Goal: Find contact information: Find contact information

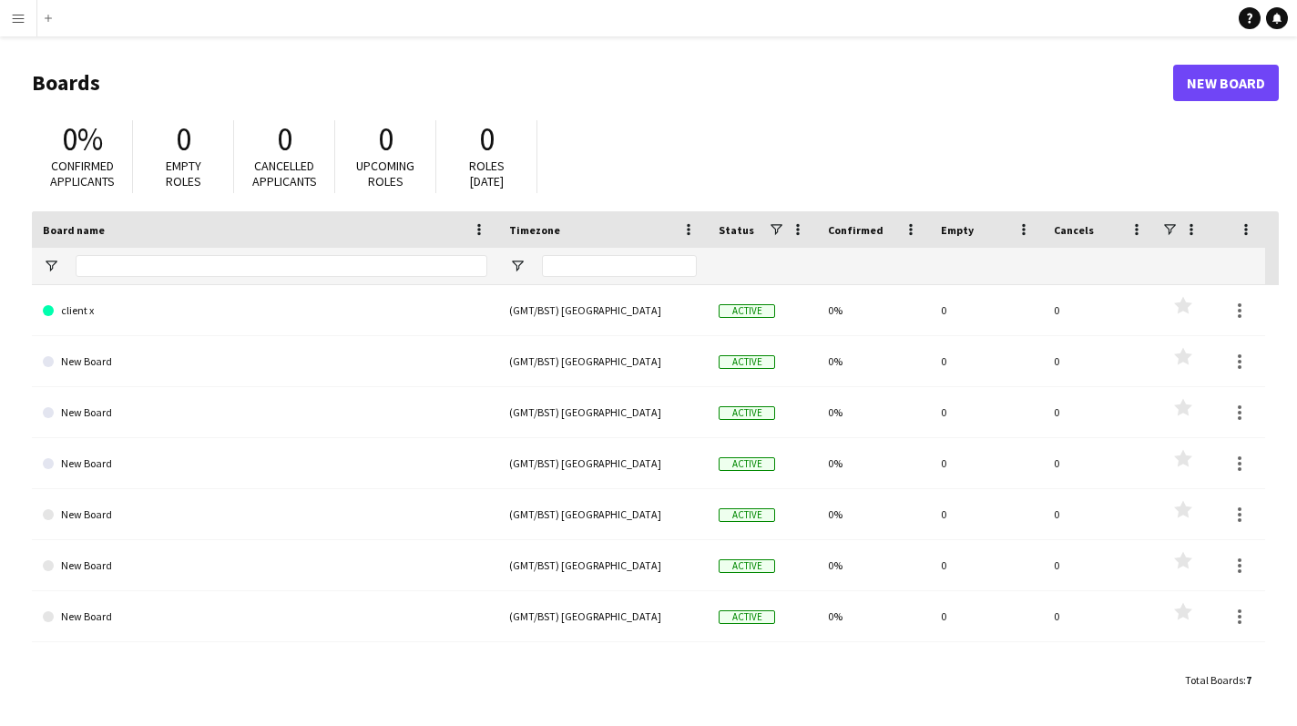
scroll to position [1, 0]
click at [23, 16] on app-icon "Menu" at bounding box center [18, 18] width 15 height 15
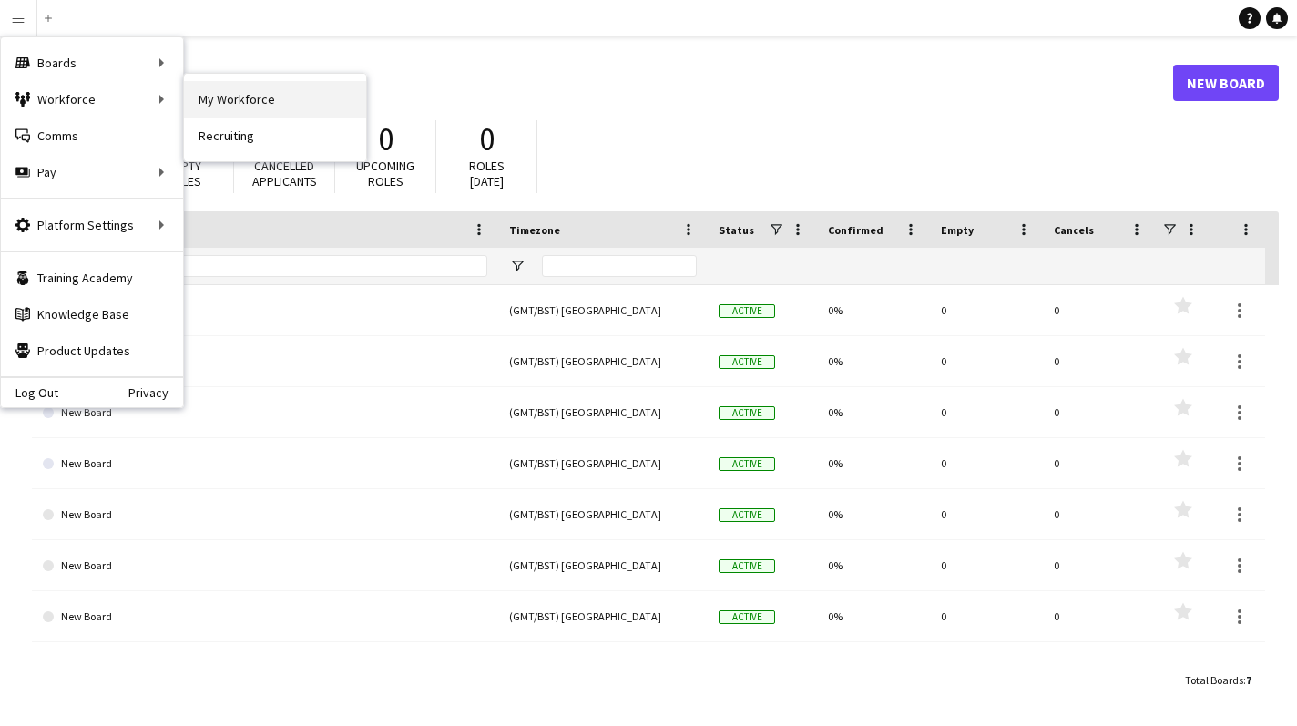
click at [321, 97] on link "My Workforce" at bounding box center [275, 99] width 182 height 36
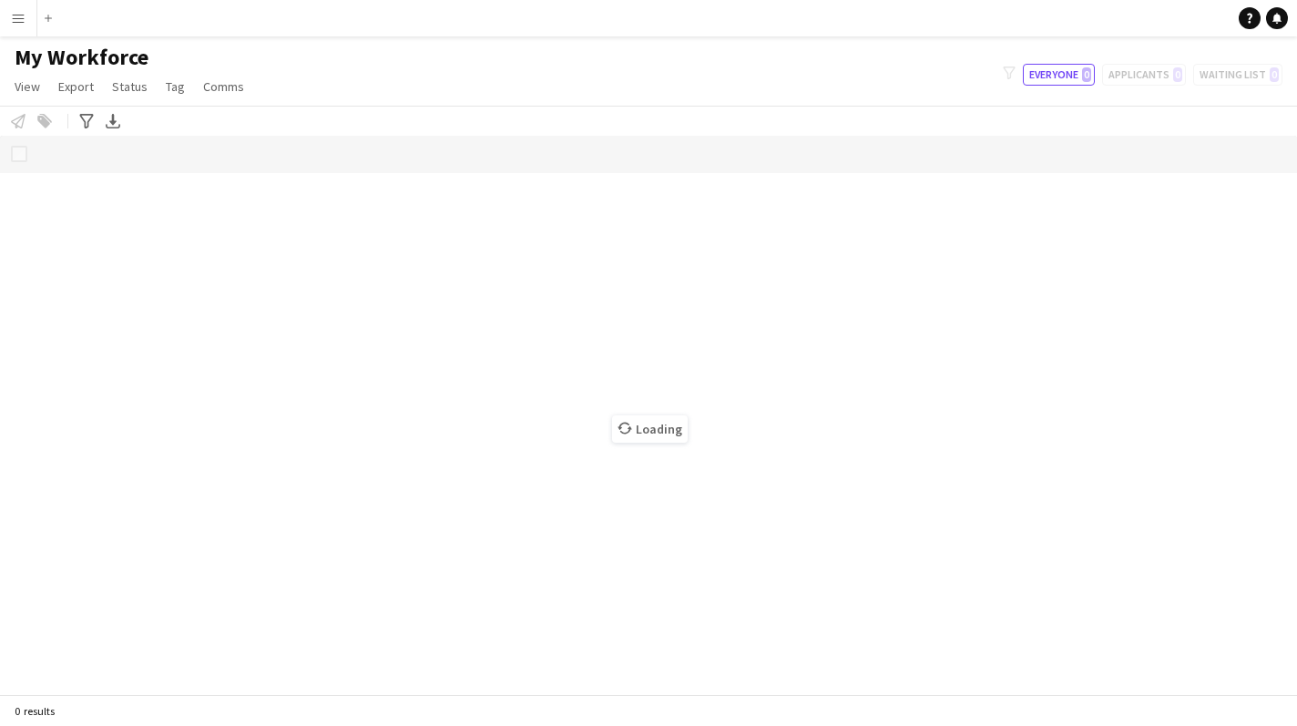
scroll to position [0, 1]
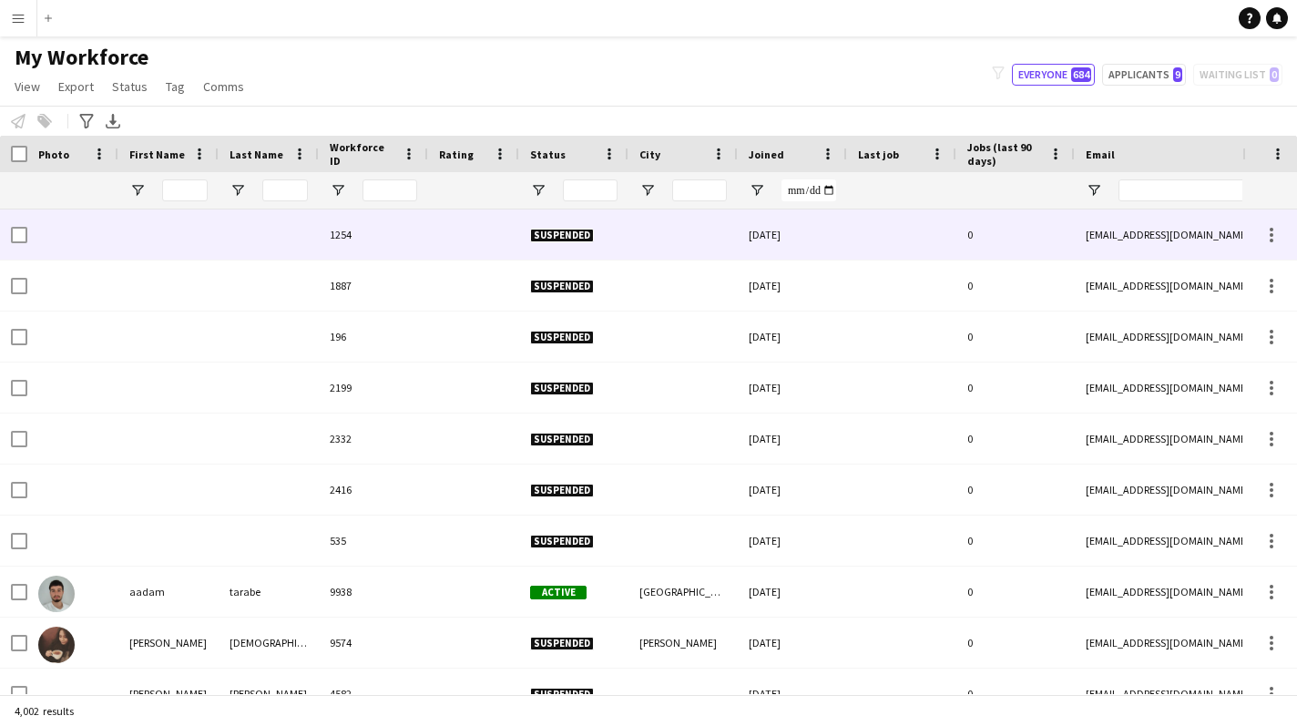
type input "******"
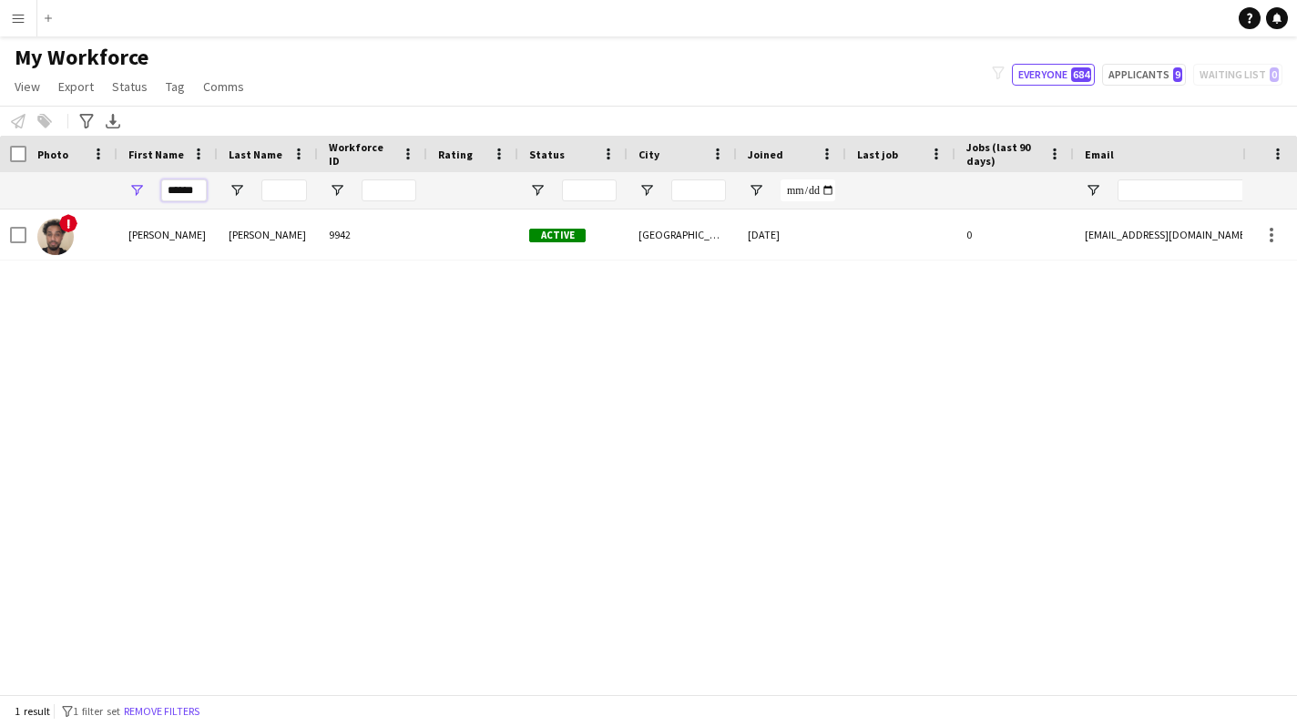
drag, startPoint x: 166, startPoint y: 192, endPoint x: 209, endPoint y: 190, distance: 42.8
click at [209, 190] on div "******" at bounding box center [167, 190] width 100 height 36
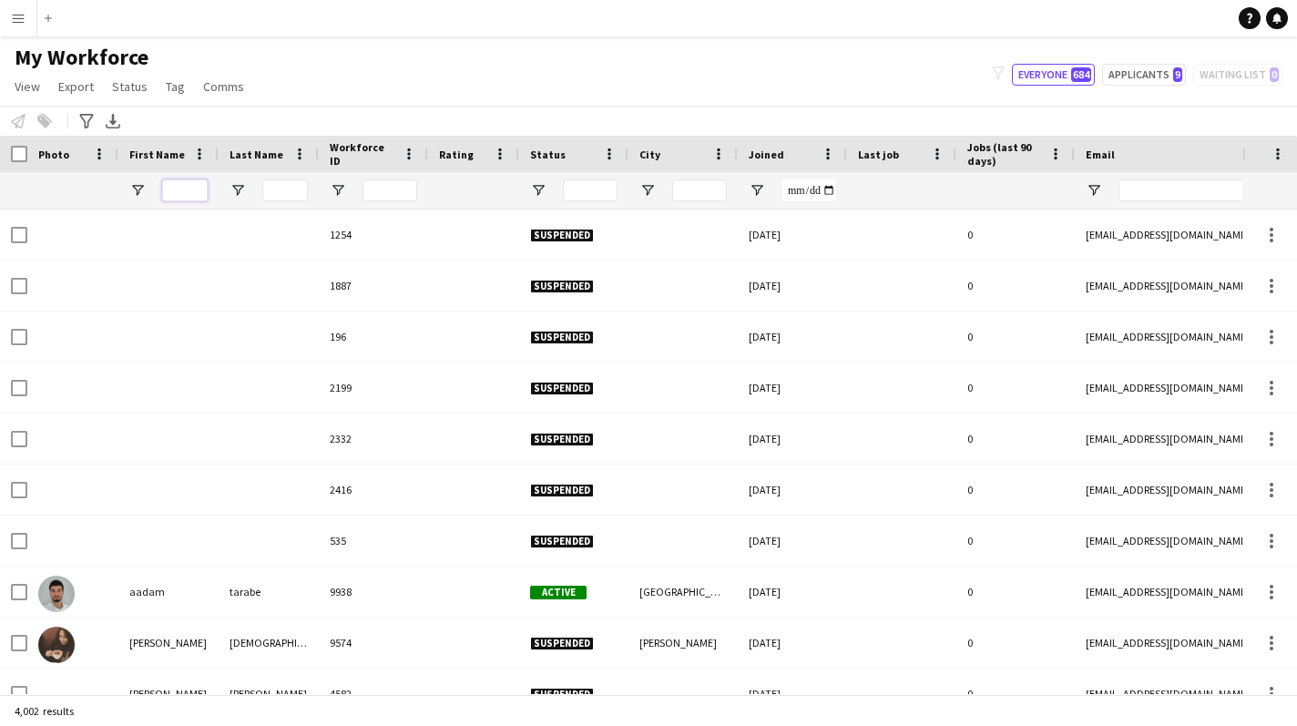
scroll to position [1, 0]
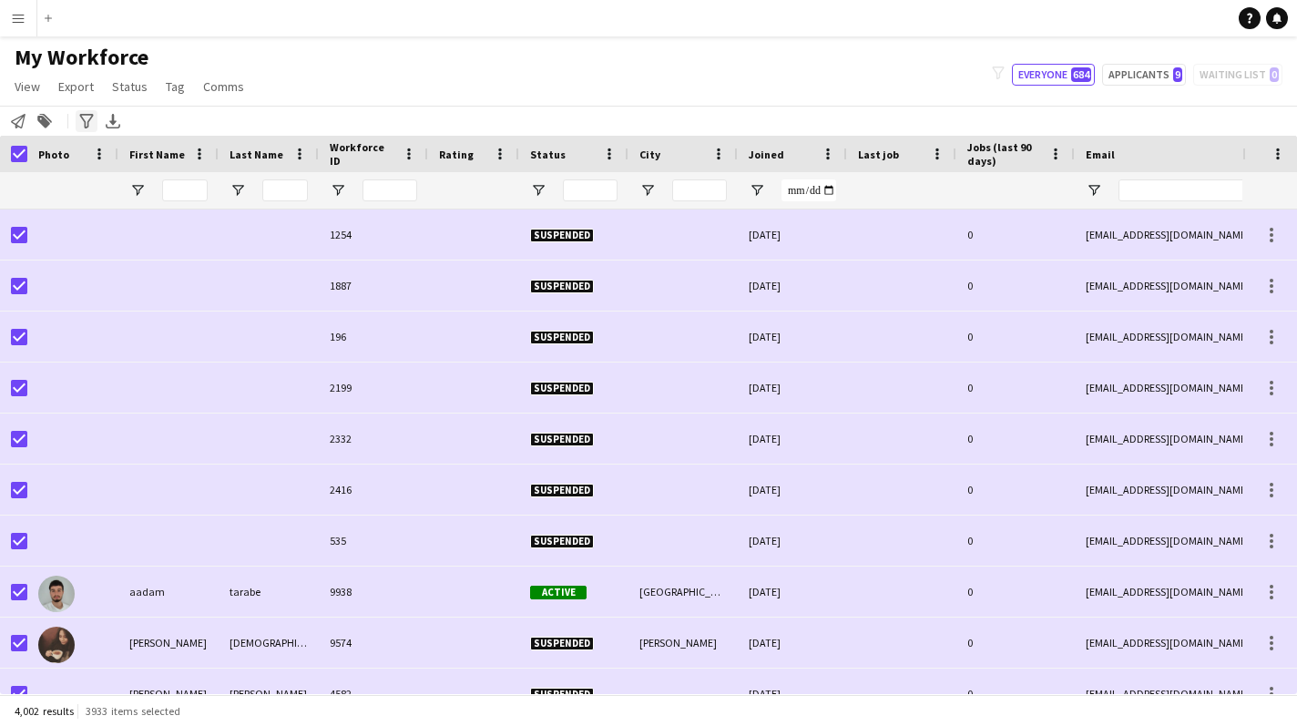
click at [82, 123] on icon "Advanced filters" at bounding box center [86, 121] width 15 height 15
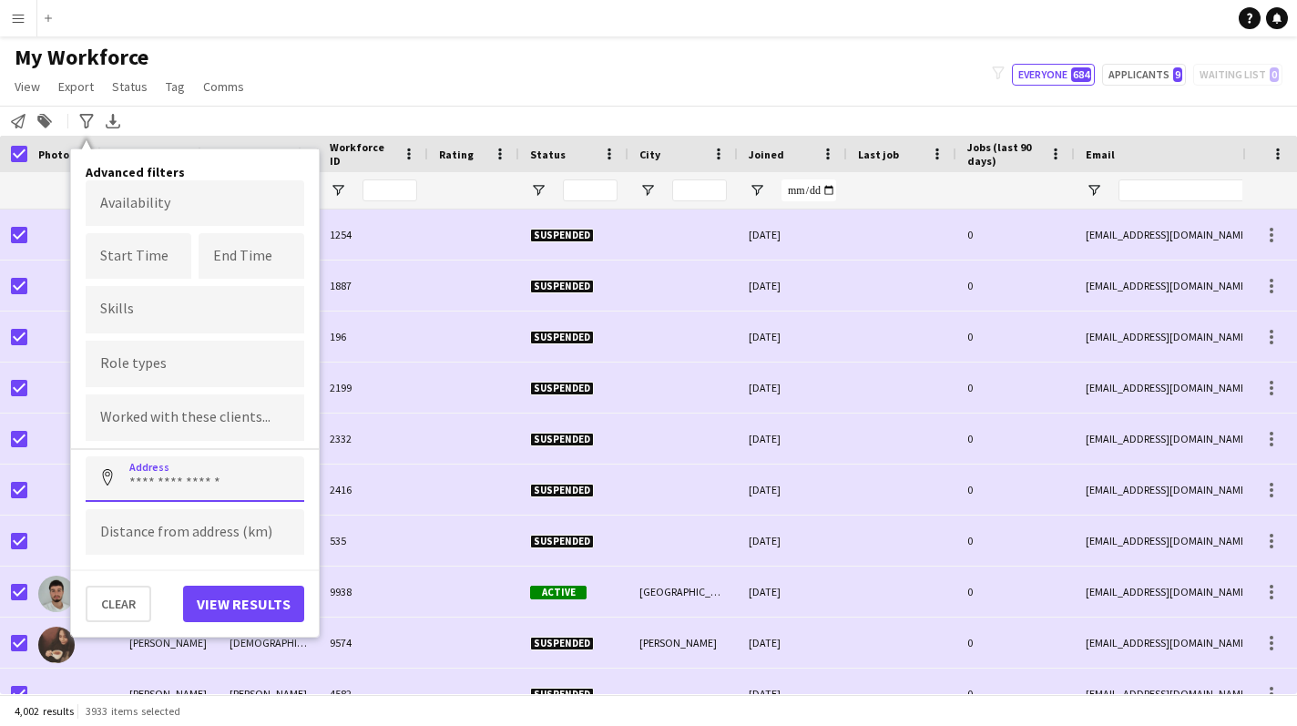
scroll to position [0, 0]
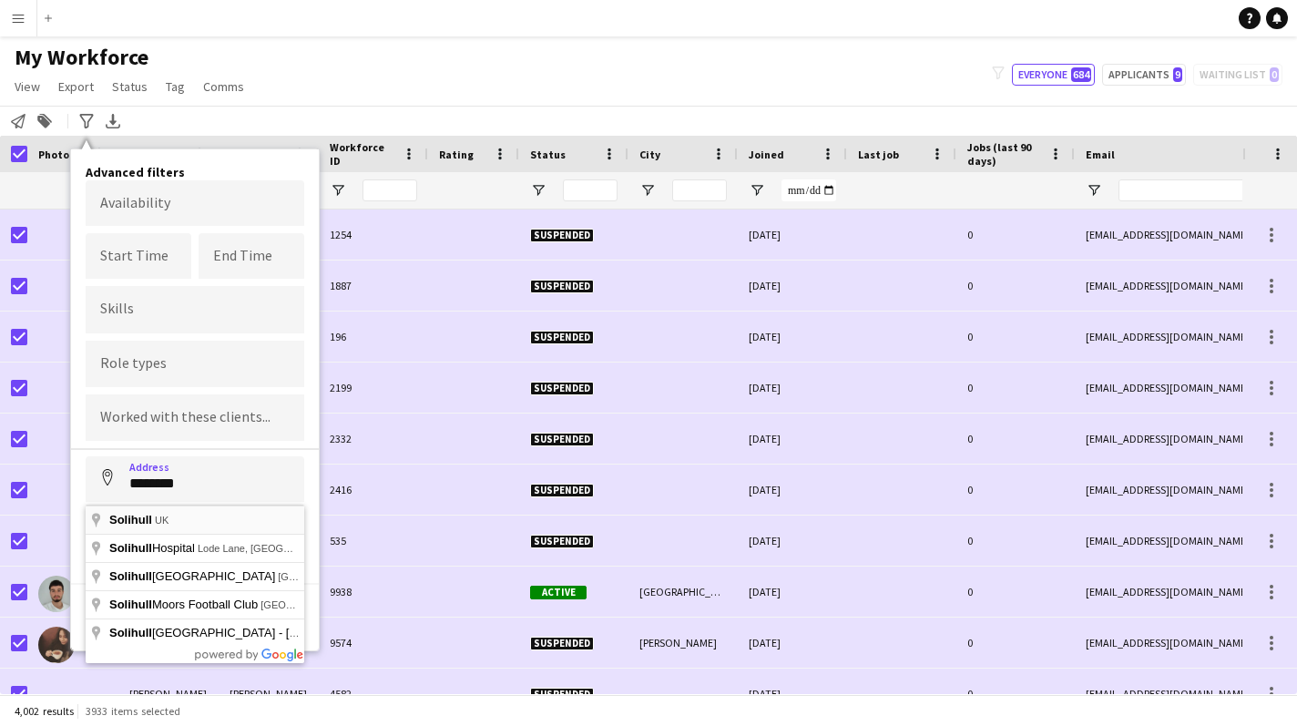
type input "**********"
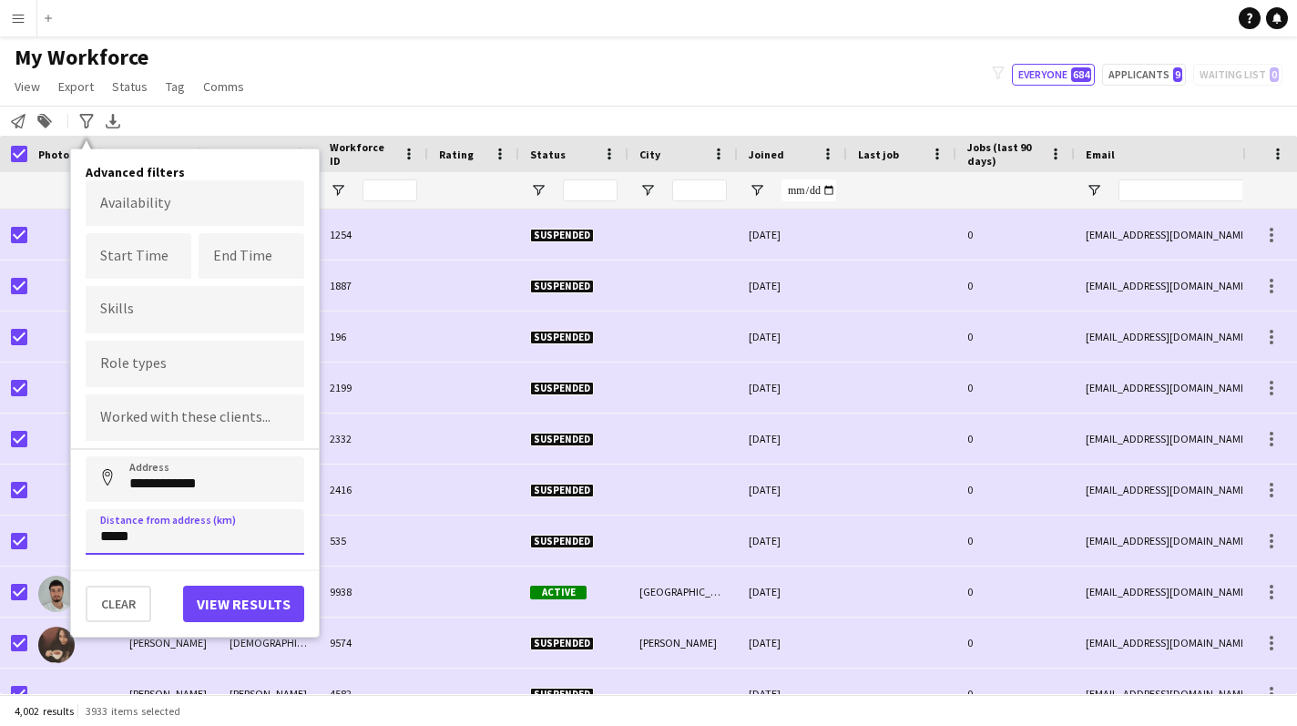
type input "*****"
click at [228, 601] on button "View results" at bounding box center [243, 603] width 121 height 36
type input "**********"
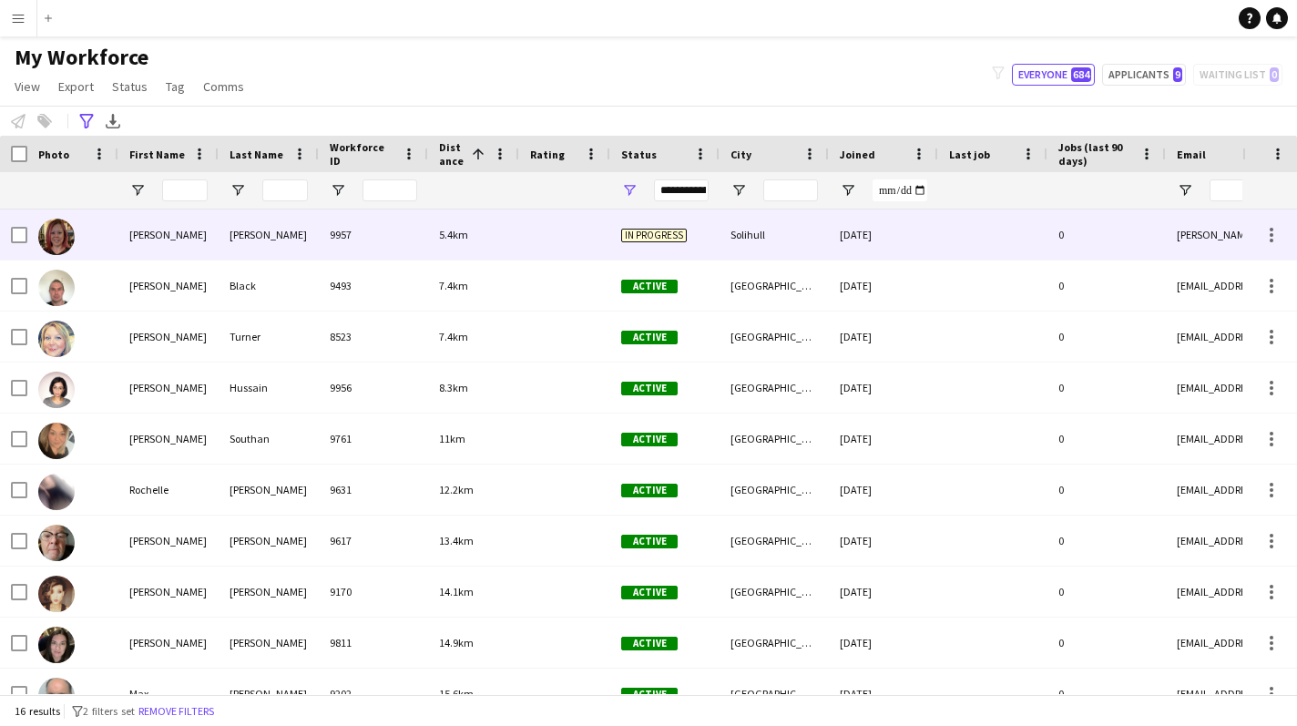
click at [219, 232] on div "[PERSON_NAME]" at bounding box center [269, 234] width 100 height 50
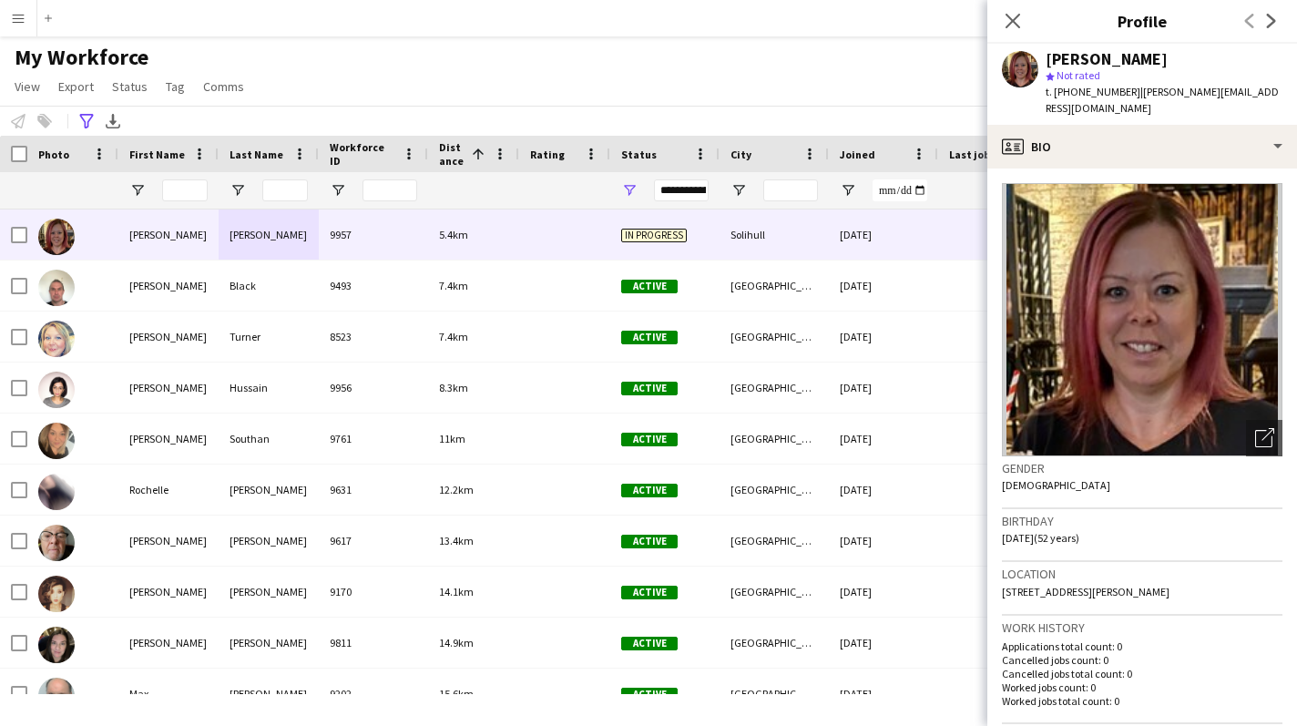
drag, startPoint x: 1130, startPoint y: 91, endPoint x: 1251, endPoint y: 102, distance: 121.6
click at [1273, 100] on div "t. [PHONE_NUMBER] | [PERSON_NAME][EMAIL_ADDRESS][DOMAIN_NAME]" at bounding box center [1163, 100] width 237 height 33
click at [1194, 107] on div "t. [PHONE_NUMBER] | [PERSON_NAME][EMAIL_ADDRESS][DOMAIN_NAME]" at bounding box center [1163, 100] width 237 height 33
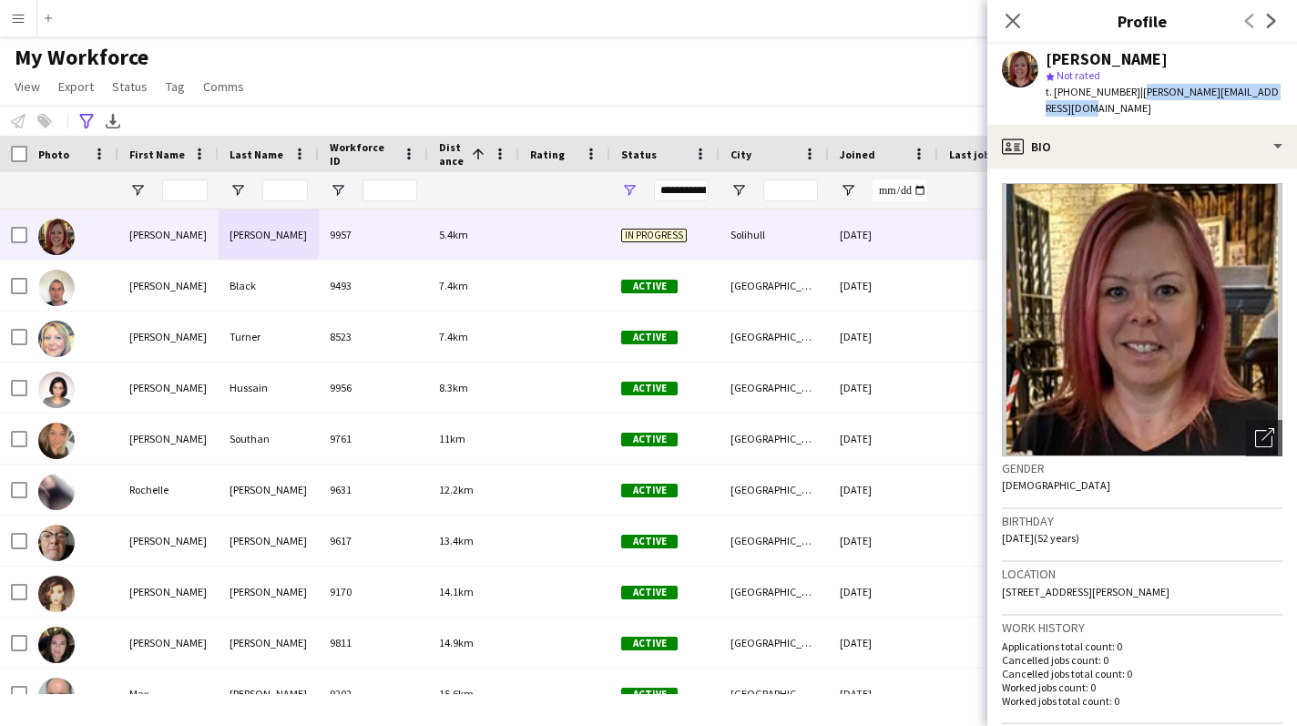
drag, startPoint x: 1132, startPoint y: 94, endPoint x: 834, endPoint y: 17, distance: 307.4
click at [1287, 102] on div "[PERSON_NAME] star Not rated t. [PHONE_NUMBER] | [PERSON_NAME][EMAIL_ADDRESS][D…" at bounding box center [1142, 84] width 310 height 81
copy span "[PERSON_NAME][EMAIL_ADDRESS][DOMAIN_NAME]"
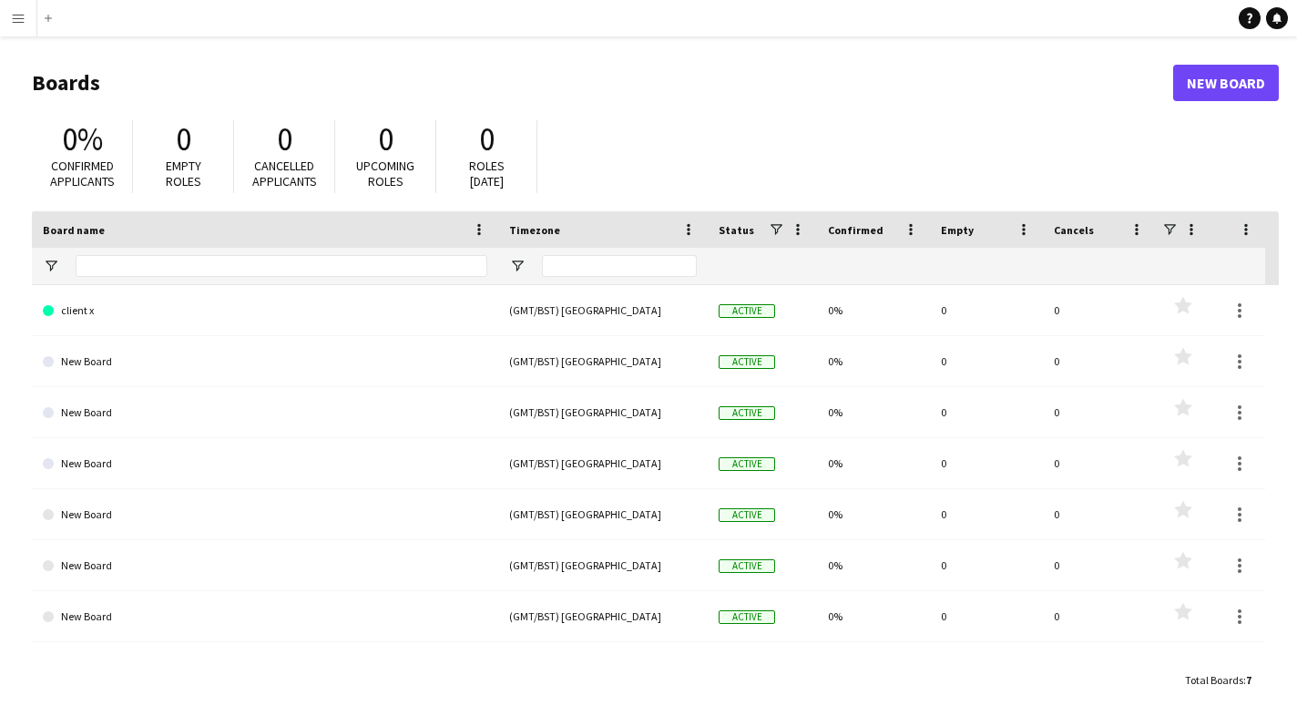
click at [25, 16] on button "Menu" at bounding box center [18, 18] width 36 height 36
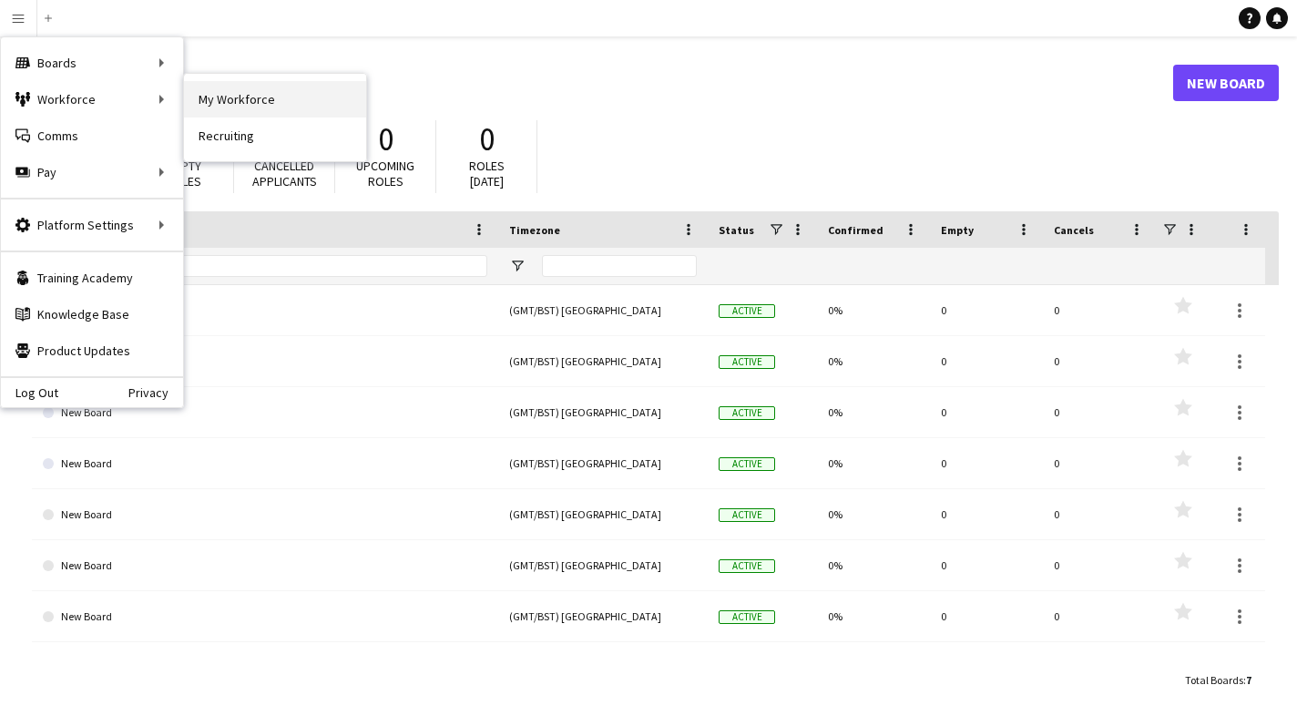
click at [309, 91] on link "My Workforce" at bounding box center [275, 99] width 182 height 36
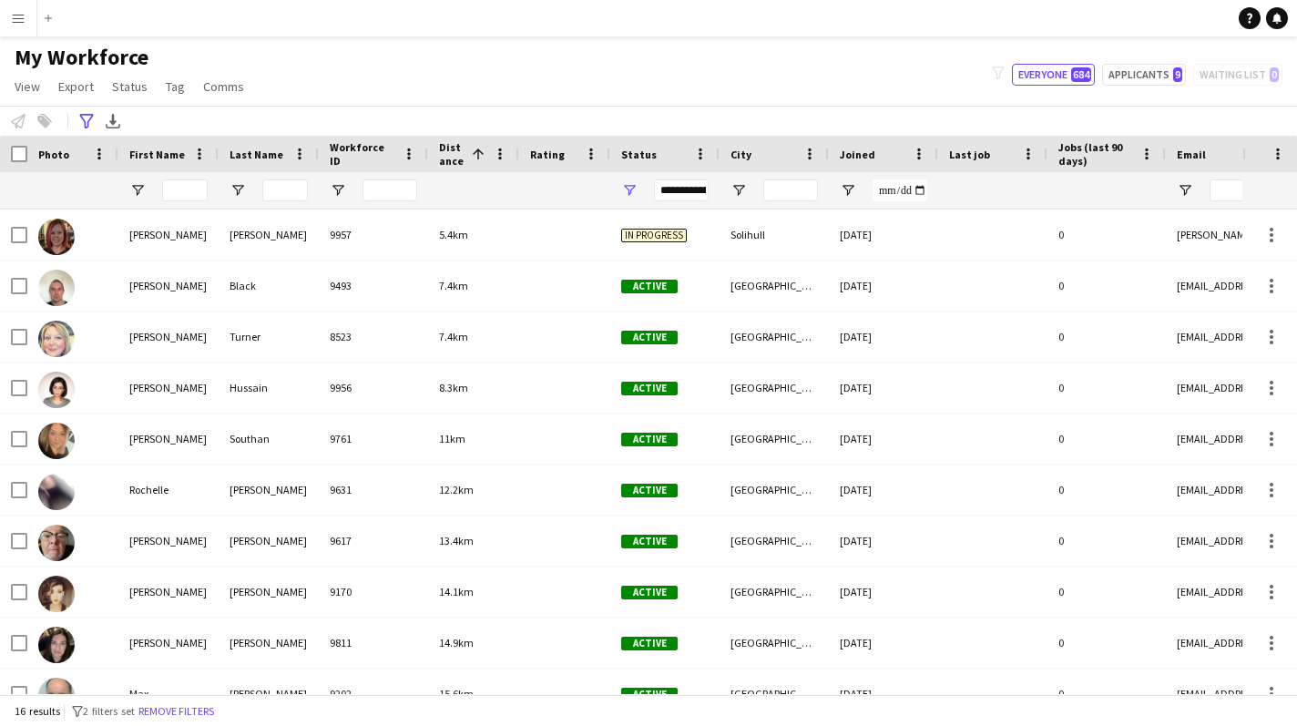
drag, startPoint x: 202, startPoint y: 716, endPoint x: 212, endPoint y: 700, distance: 18.4
click at [202, 716] on button "Remove filters" at bounding box center [176, 711] width 83 height 20
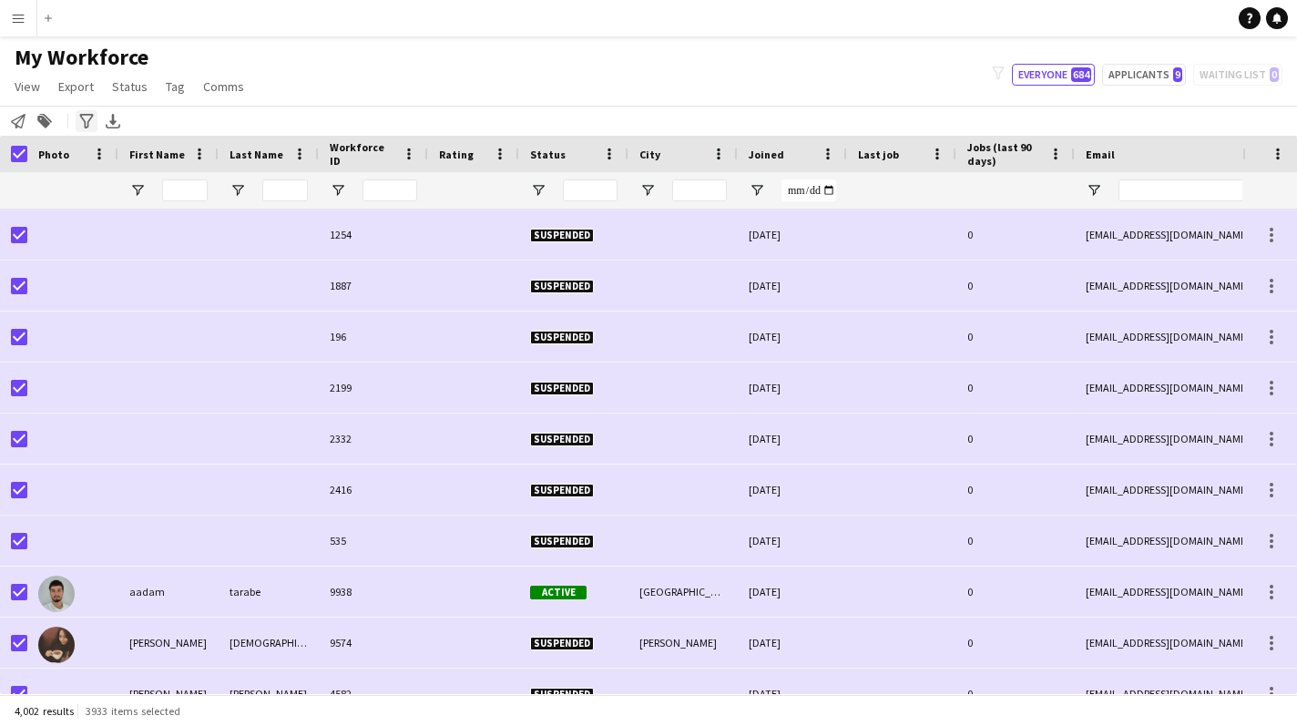
click at [81, 120] on icon "Advanced filters" at bounding box center [86, 121] width 15 height 15
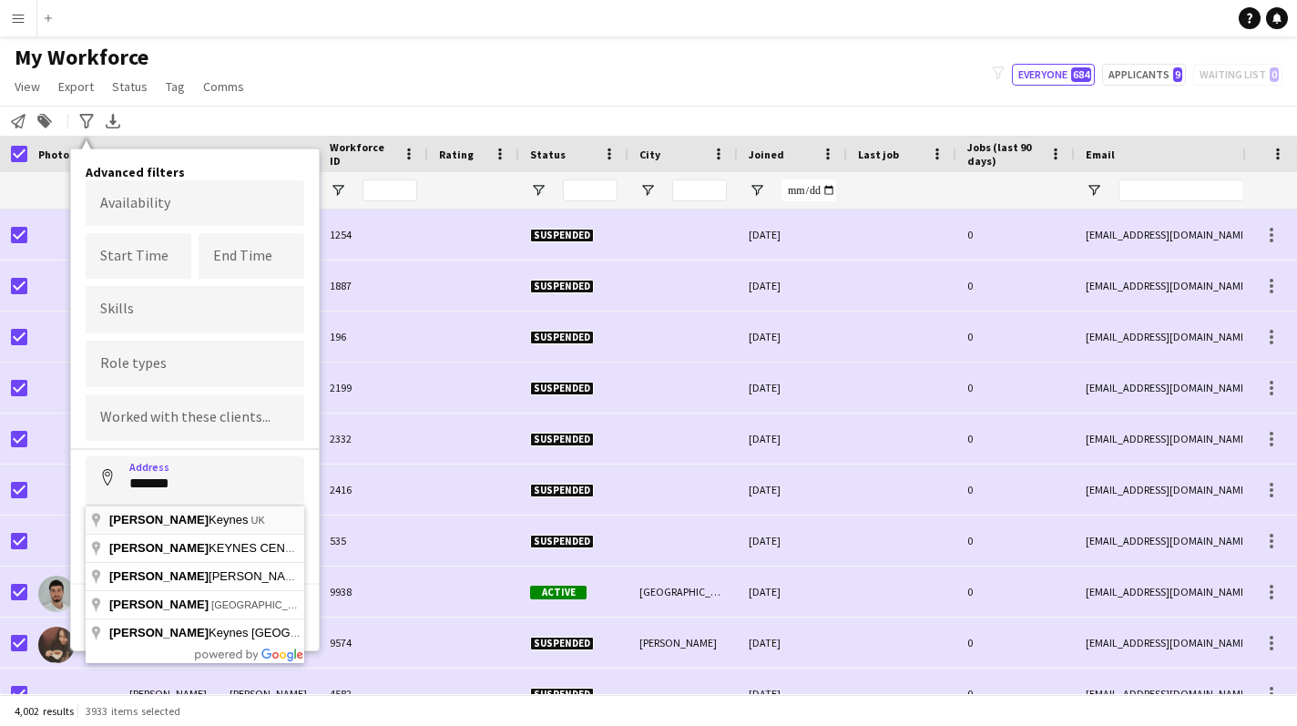
type input "**********"
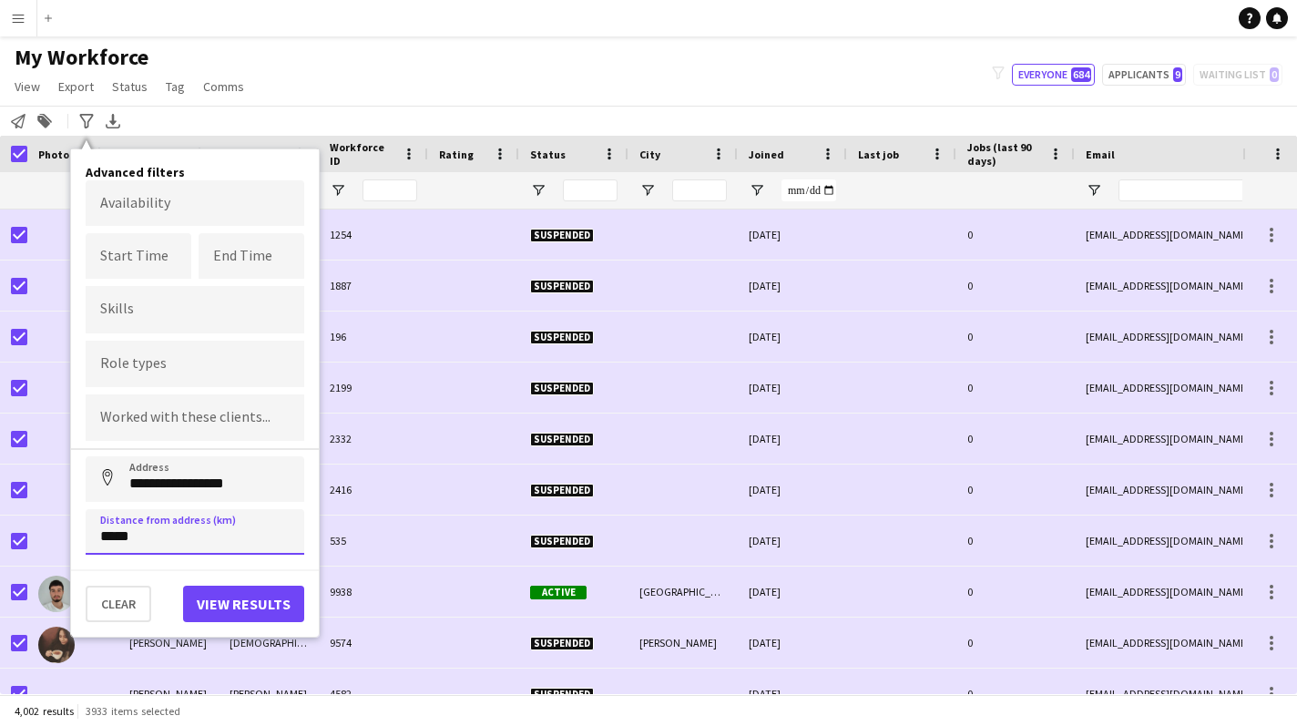
type input "*****"
click at [247, 605] on button "View results" at bounding box center [243, 603] width 121 height 36
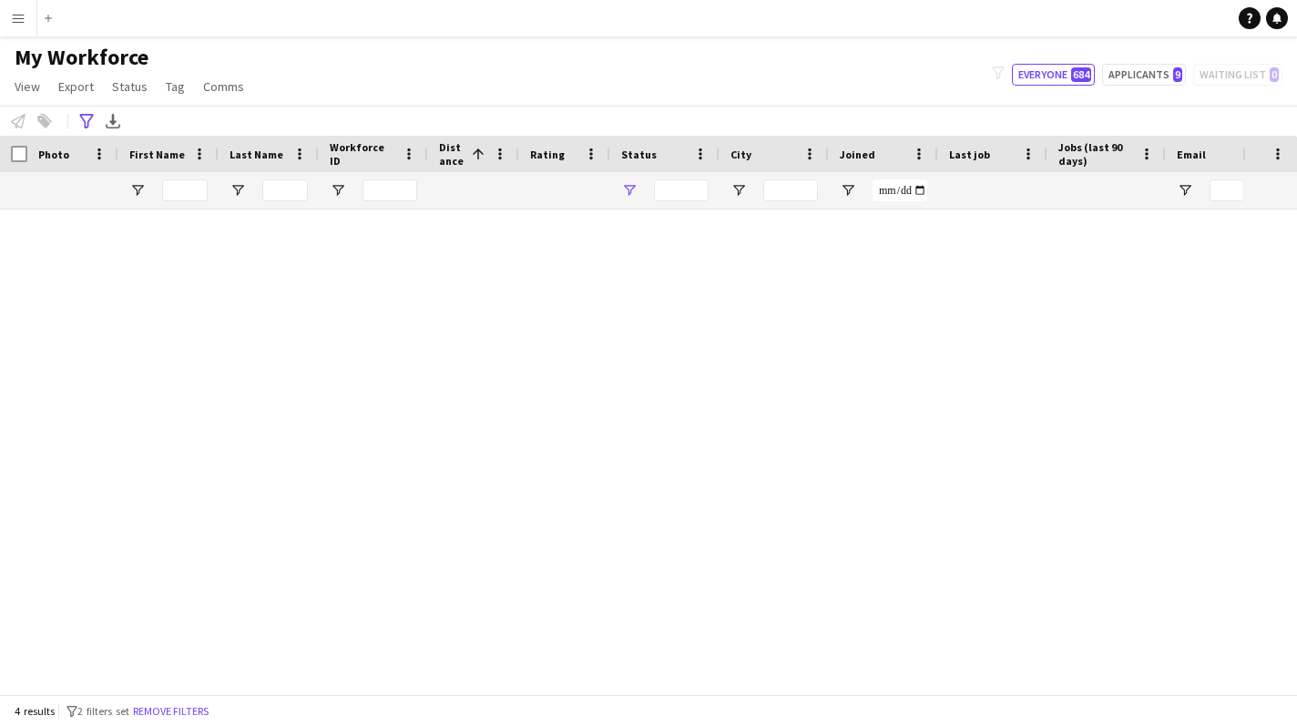
type input "**********"
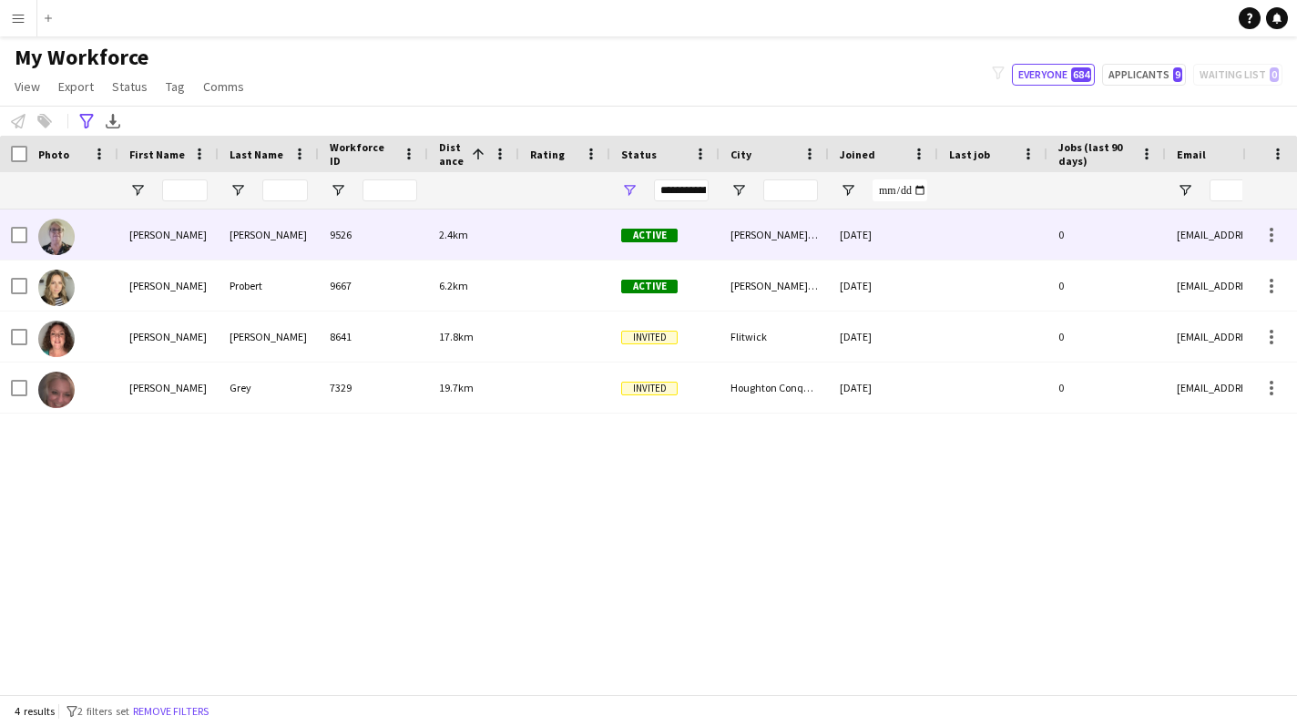
click at [300, 213] on div "[PERSON_NAME]" at bounding box center [269, 234] width 100 height 50
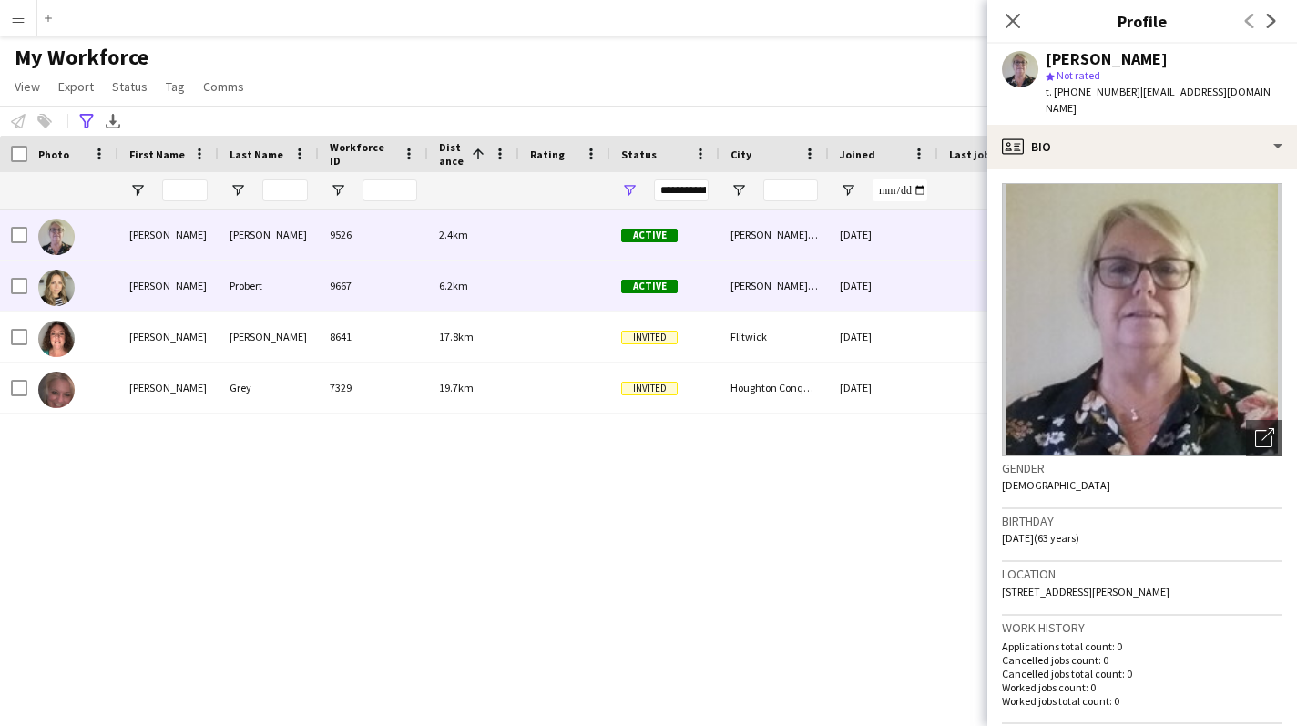
click at [267, 265] on div "Probert" at bounding box center [269, 285] width 100 height 50
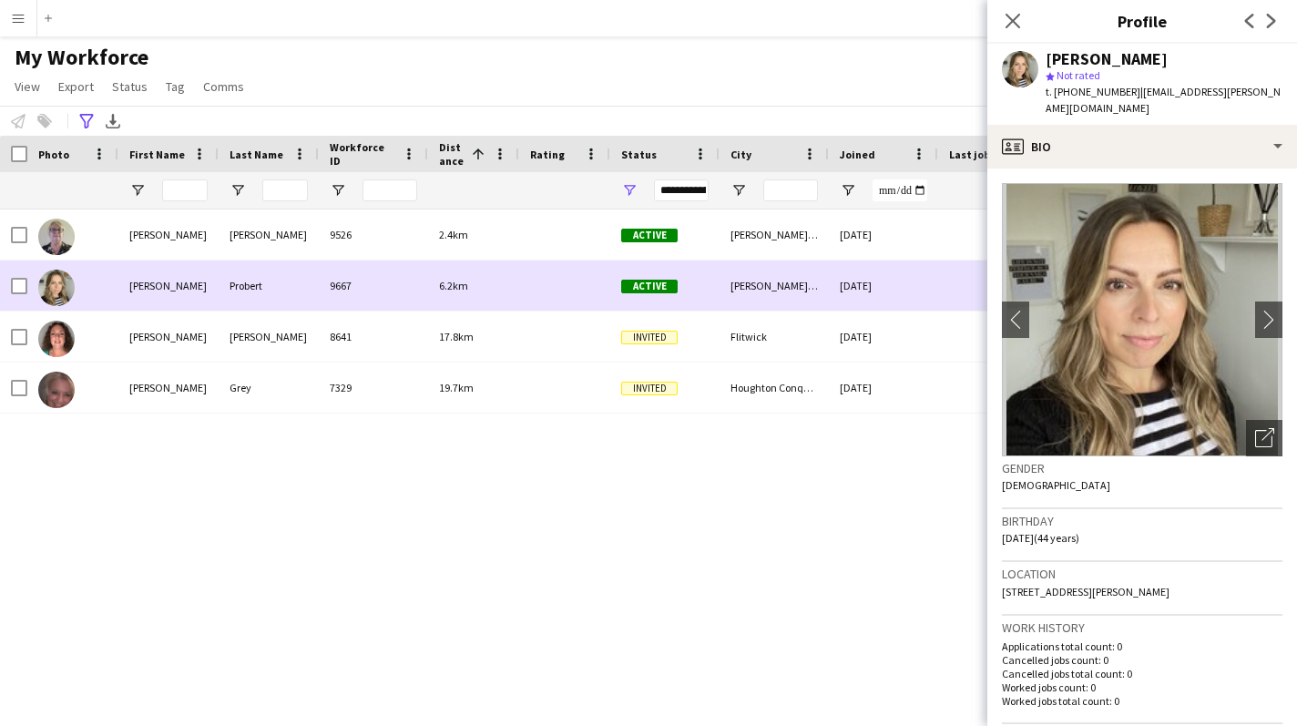
click at [258, 307] on div "Probert" at bounding box center [269, 285] width 100 height 50
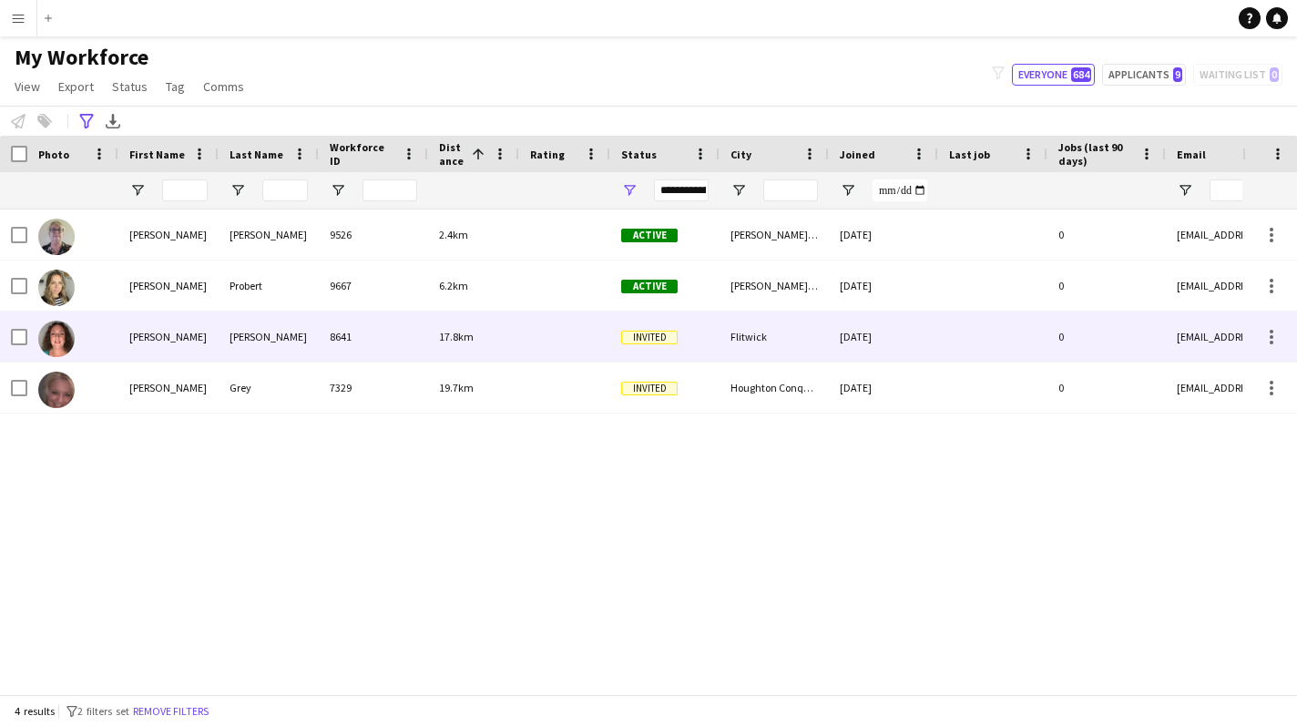
click at [224, 328] on div "[PERSON_NAME]" at bounding box center [269, 336] width 100 height 50
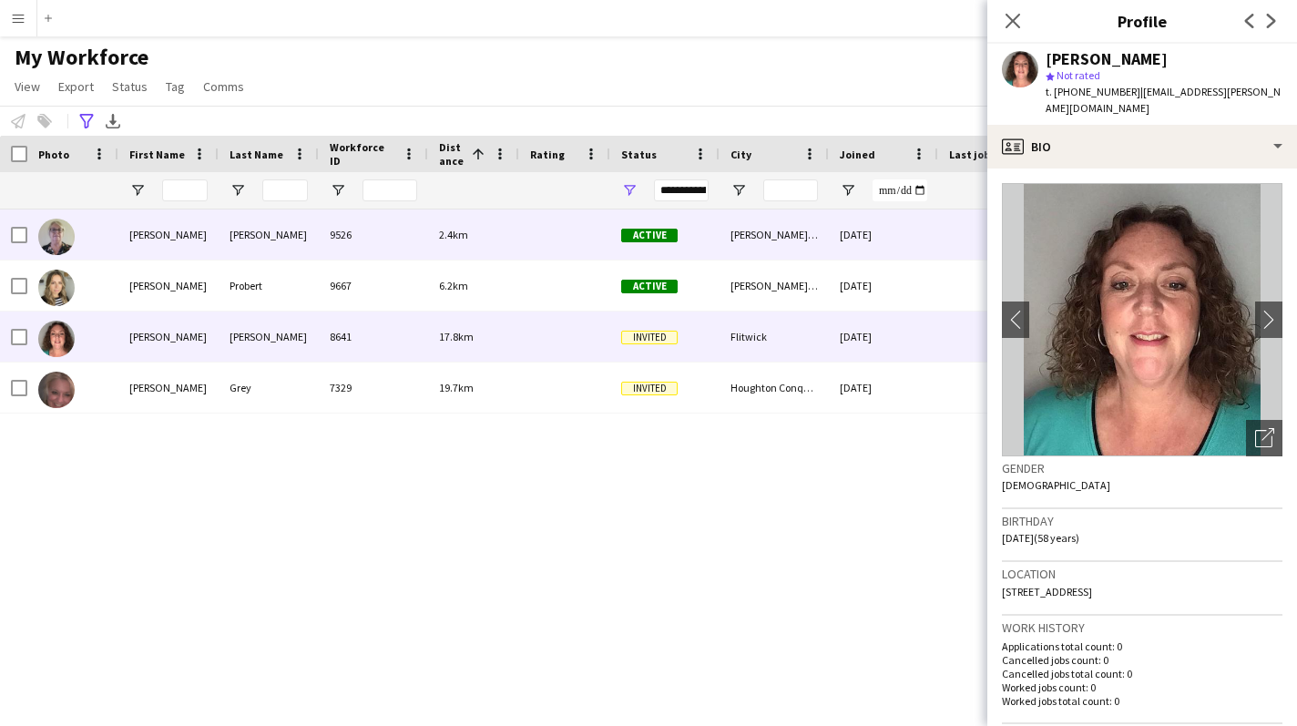
click at [252, 240] on div "[PERSON_NAME]" at bounding box center [269, 234] width 100 height 50
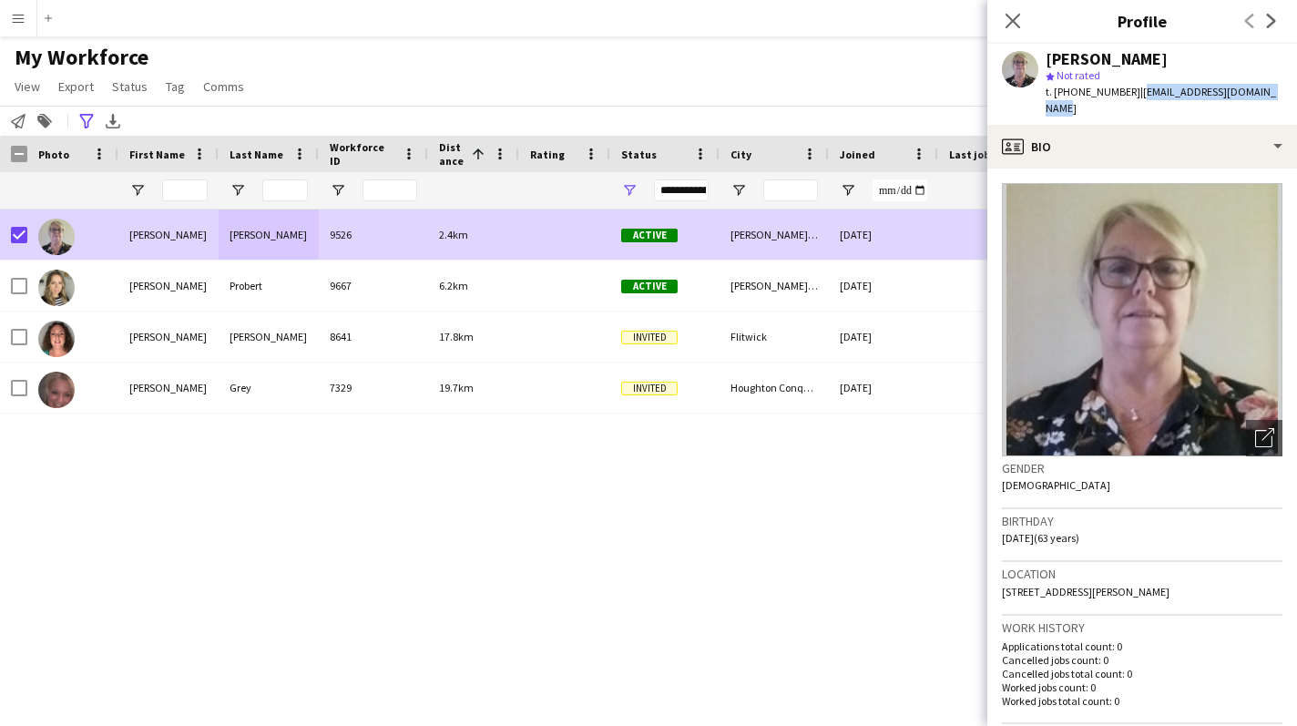
drag, startPoint x: 1132, startPoint y: 93, endPoint x: 1271, endPoint y: 88, distance: 139.4
click at [1271, 87] on div "[PERSON_NAME] Not rated t. [PHONE_NUMBER] | [EMAIL_ADDRESS][DOMAIN_NAME]" at bounding box center [1142, 84] width 310 height 81
copy span "[EMAIL_ADDRESS][DOMAIN_NAME]"
click at [1013, 16] on icon "Close pop-in" at bounding box center [1011, 20] width 17 height 17
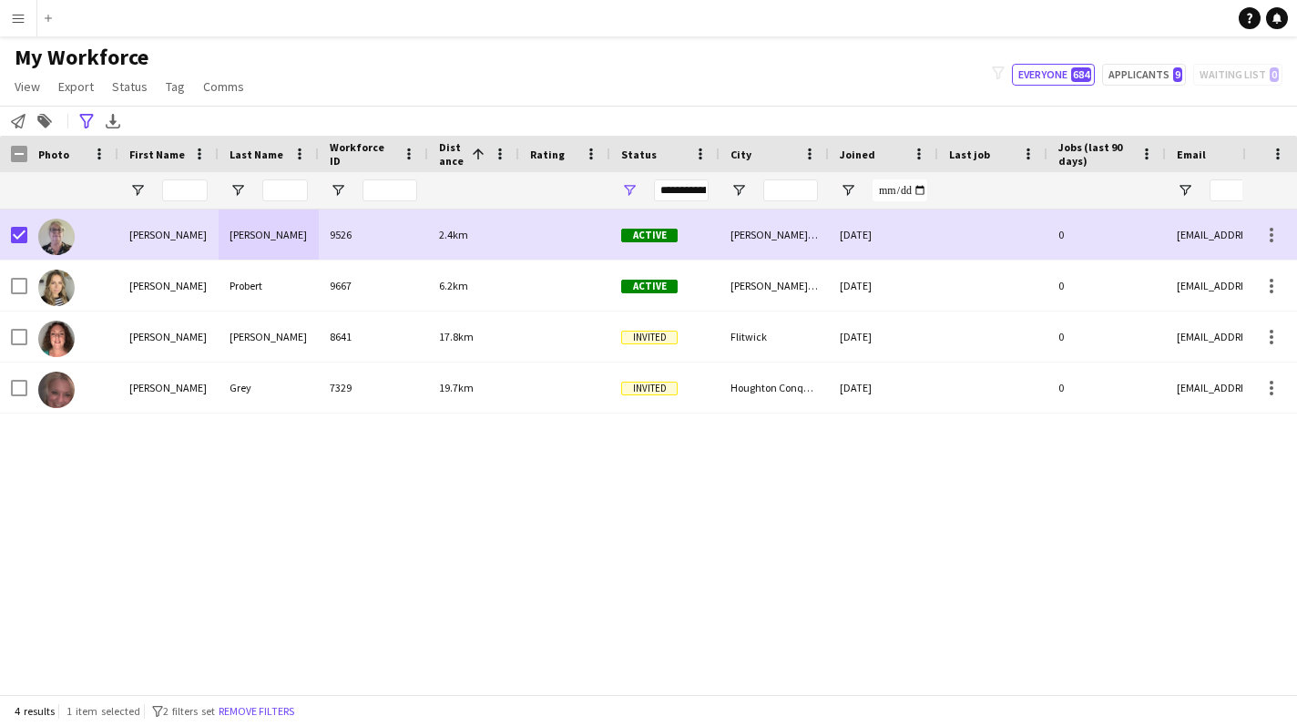
click at [24, 18] on app-icon "Menu" at bounding box center [18, 18] width 15 height 15
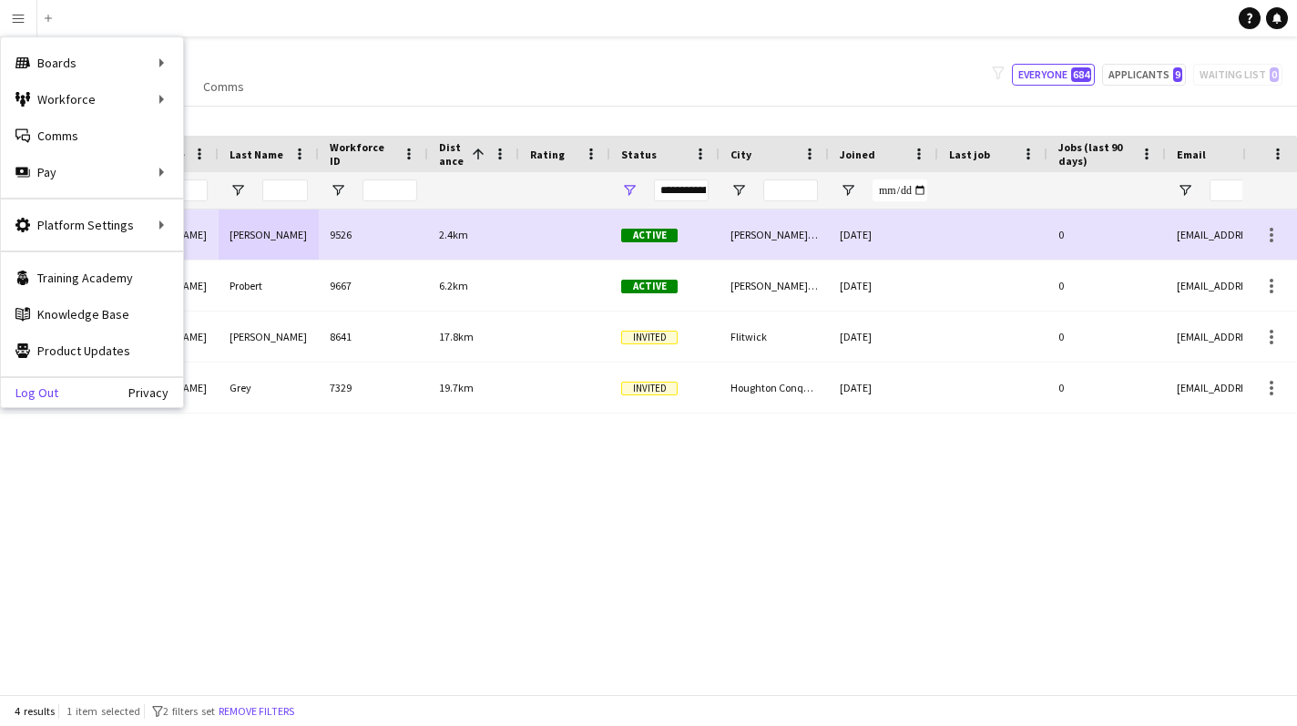
click at [46, 393] on link "Log Out" at bounding box center [29, 392] width 57 height 15
